Goal: Information Seeking & Learning: Understand process/instructions

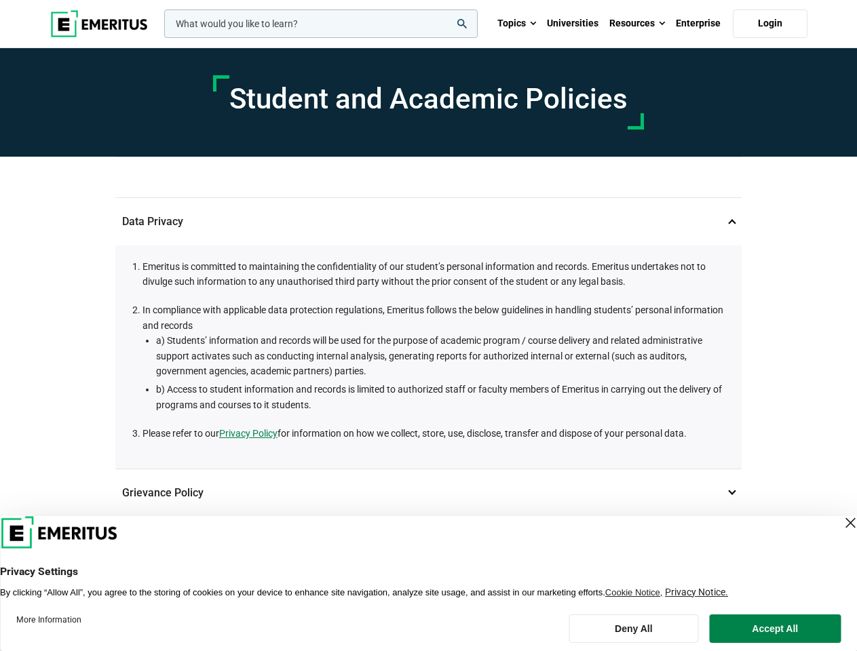
click at [428, 326] on li "In compliance with applicable data protection regulations, Emeritus follows the…" at bounding box center [434, 358] width 585 height 110
click at [321, 24] on input "woocommerce-product-search-field-0" at bounding box center [320, 23] width 313 height 28
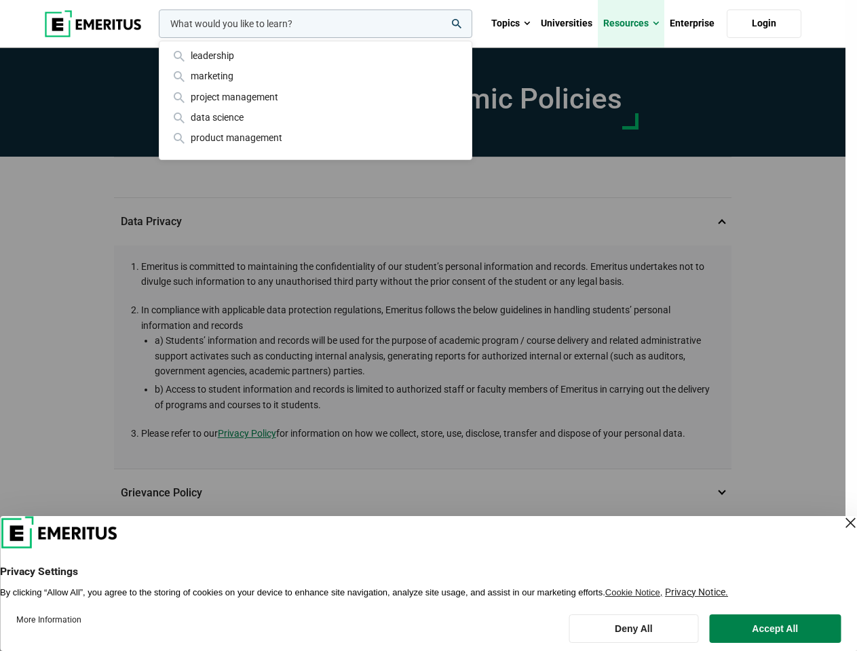
click at [637, 24] on link "Resources" at bounding box center [631, 23] width 66 height 47
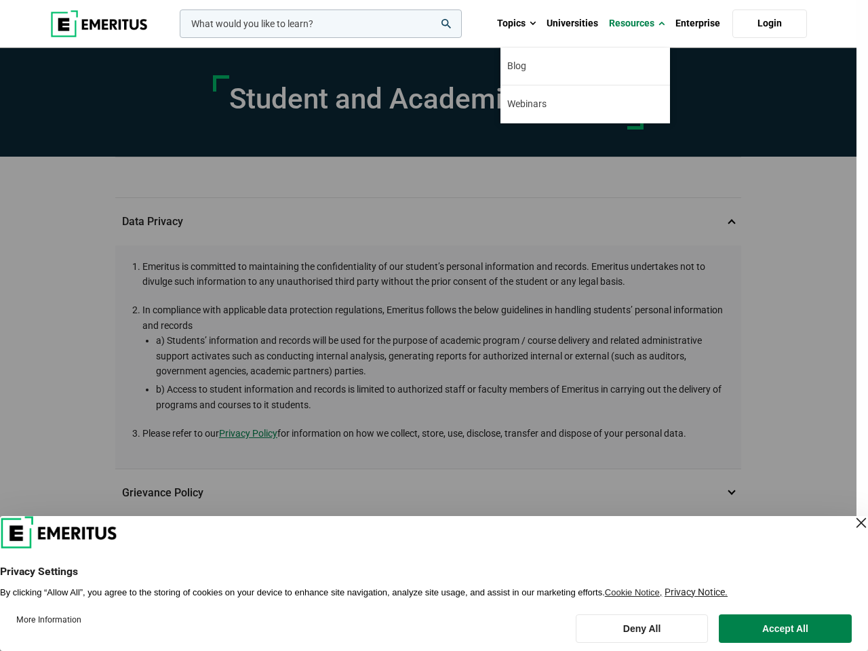
click at [428, 38] on div "leadership marketing project management data science product management" at bounding box center [319, 23] width 285 height 28
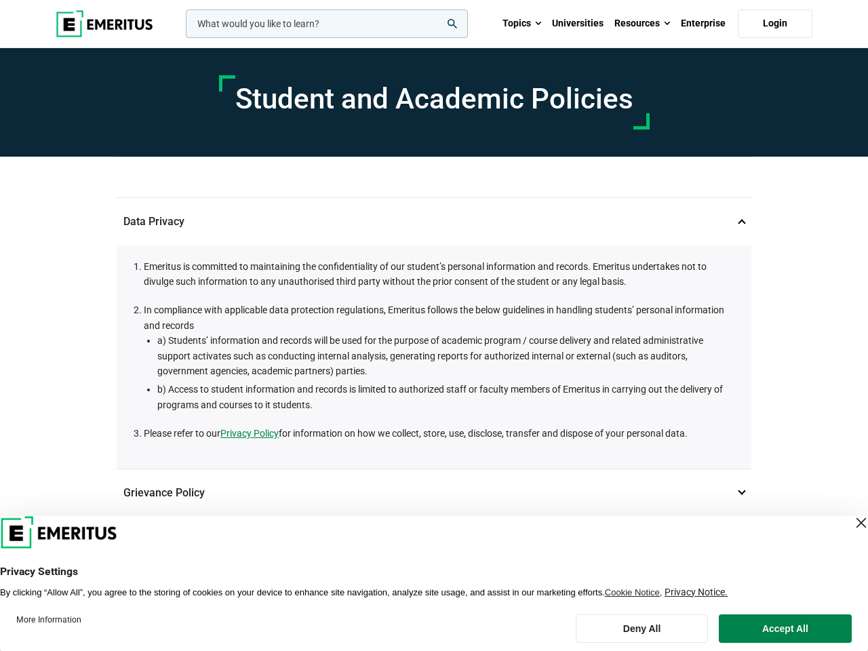
click at [428, 492] on p "Grievance Policy 2" at bounding box center [434, 492] width 635 height 47
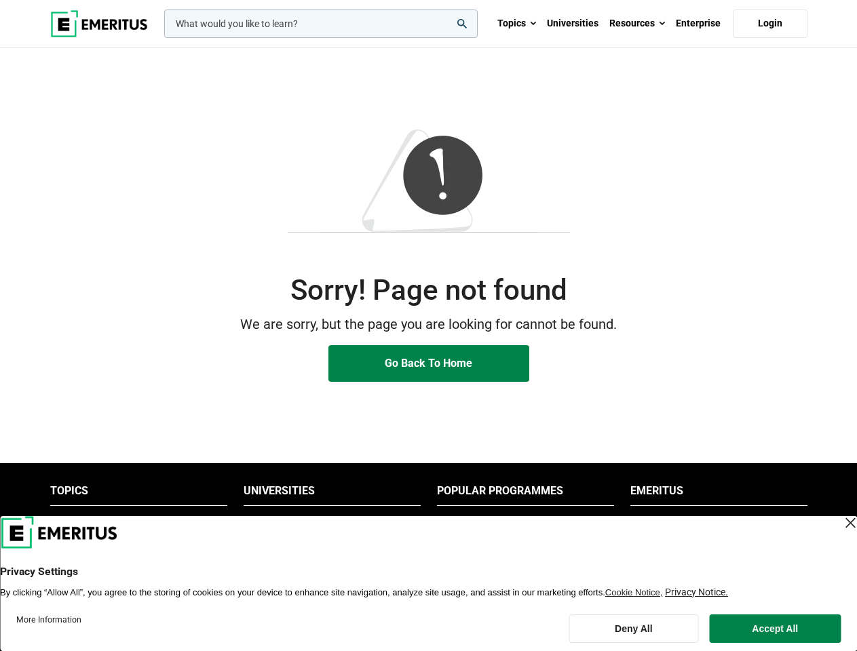
click at [428, 326] on p "We are sorry, but the page you are looking for cannot be found." at bounding box center [428, 324] width 757 height 21
click at [321, 24] on input "woocommerce-product-search-field-0" at bounding box center [320, 23] width 313 height 28
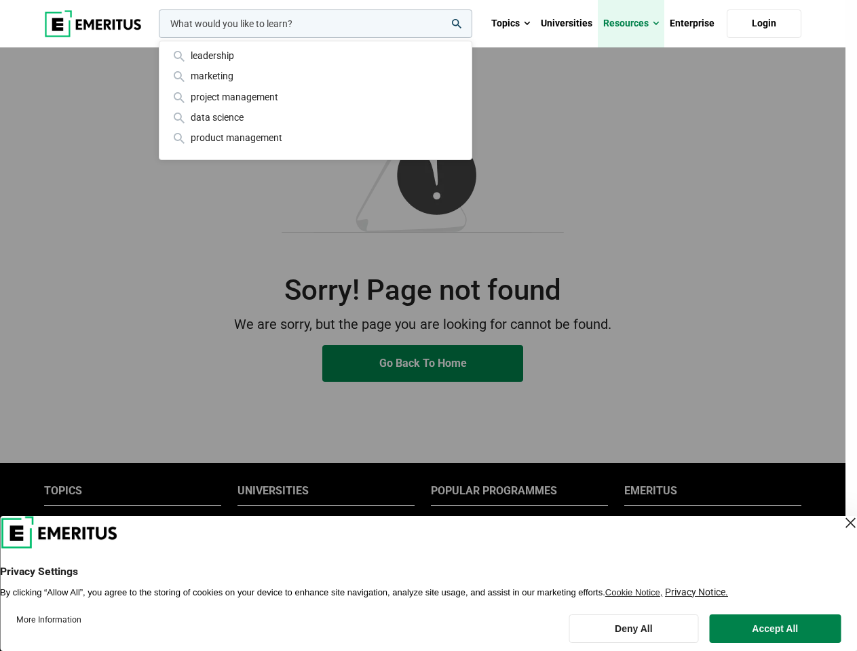
click at [637, 24] on link "Resources" at bounding box center [631, 23] width 66 height 47
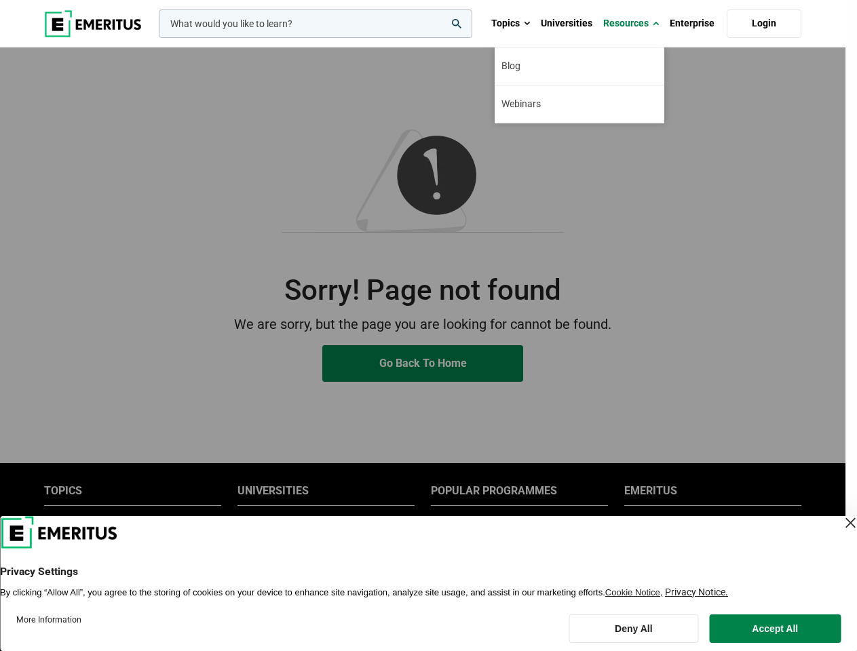
click at [332, 38] on div "leadership marketing project management data science product management" at bounding box center [314, 23] width 316 height 28
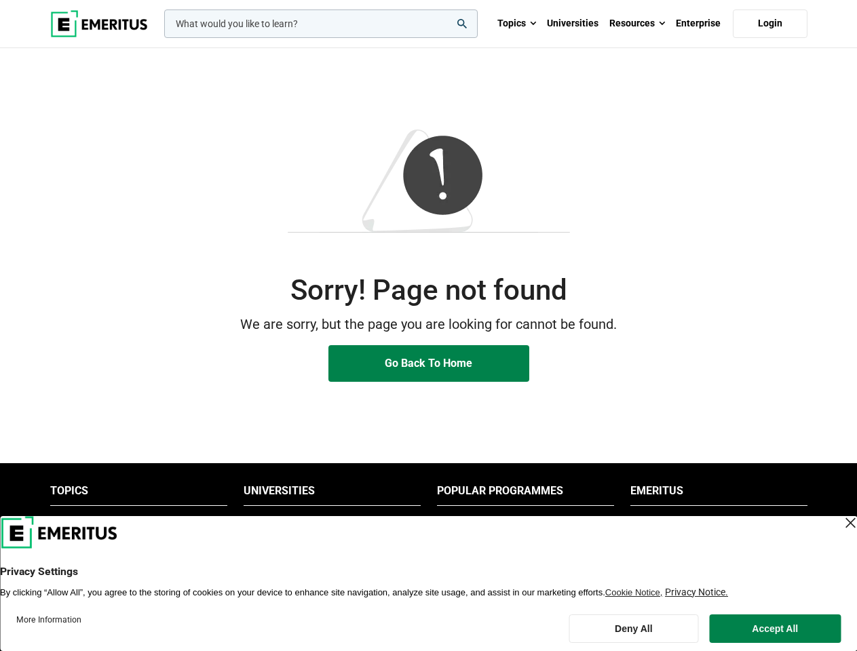
click at [525, 495] on li "Popular Programmes" at bounding box center [525, 495] width 177 height 22
click at [718, 495] on li "Emeritus" at bounding box center [718, 495] width 177 height 22
